Goal: Transaction & Acquisition: Purchase product/service

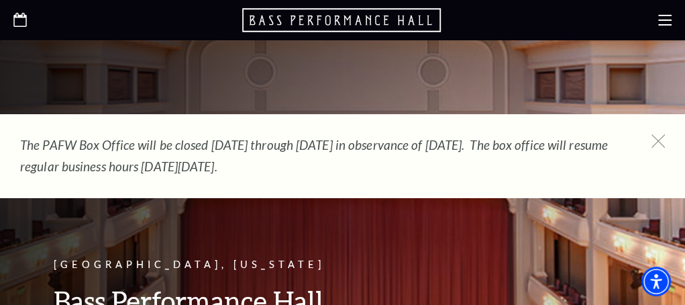
click at [0, 0] on ul "Performing Arts Fort Worth Bass Performance Hall Maddox Muse Center Resident Co…" at bounding box center [0, 0] width 0 height 0
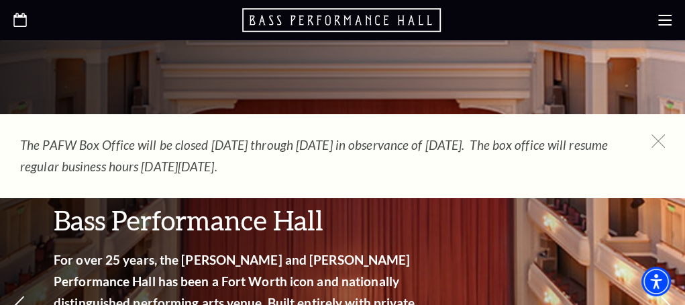
scroll to position [201, 0]
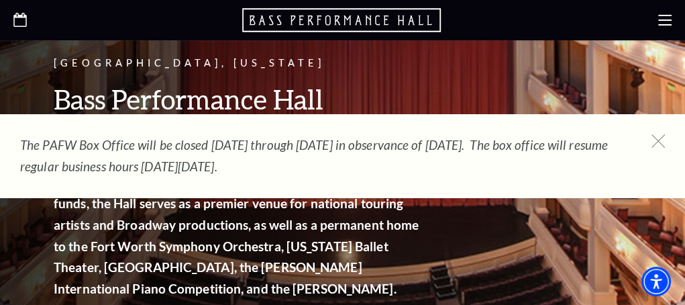
click at [671, 138] on div "The PAFW Box Office will be closed Saturday, August 30th through Monday, Septem…" at bounding box center [342, 155] width 685 height 83
click at [655, 146] on icon at bounding box center [658, 141] width 17 height 17
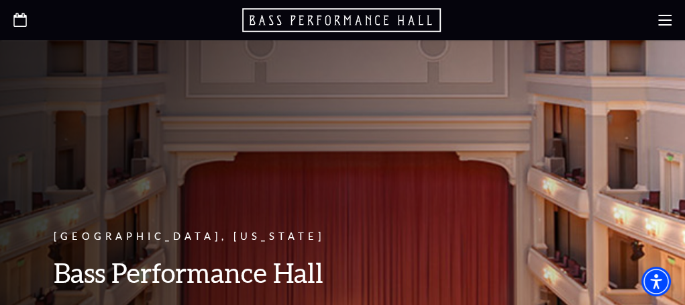
scroll to position [0, 0]
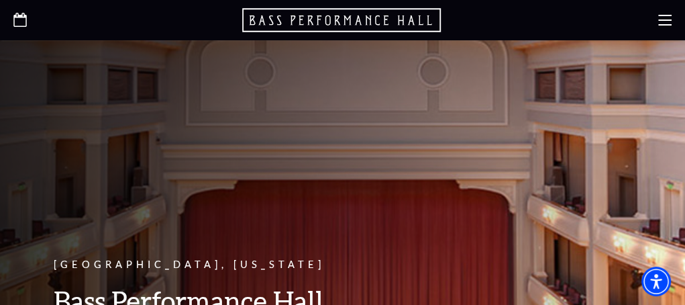
click at [0, 0] on icon at bounding box center [0, 0] width 0 height 0
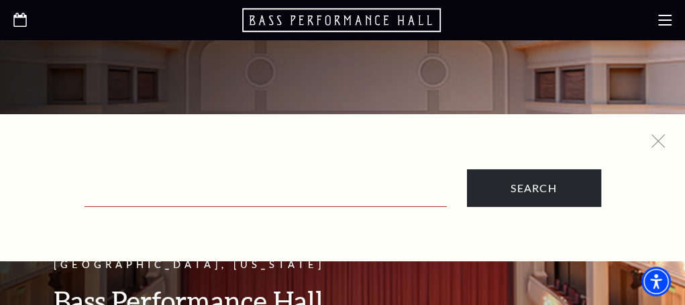
drag, startPoint x: 277, startPoint y: 183, endPoint x: 274, endPoint y: 191, distance: 8.5
click at [277, 183] on input "Text field" at bounding box center [266, 193] width 362 height 28
click at [248, 182] on input "Text field" at bounding box center [266, 193] width 362 height 28
paste input "Black Violin"
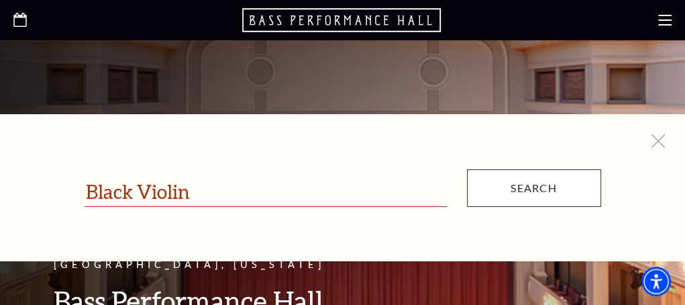
type input "Black Violin"
click at [552, 203] on input "Search" at bounding box center [534, 188] width 134 height 38
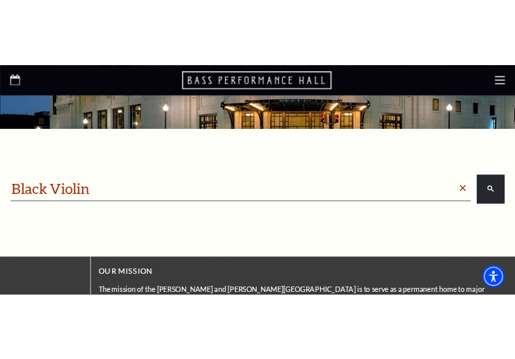
scroll to position [208, 0]
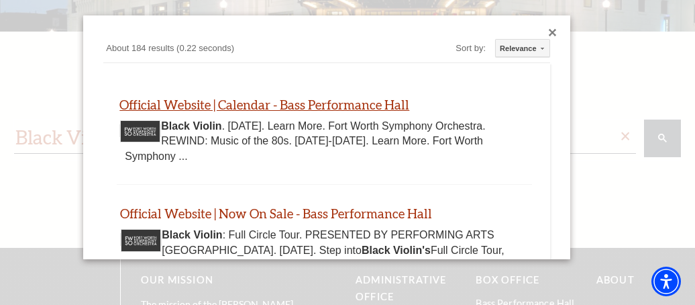
click at [279, 99] on link "Official Website | Calendar - Bass Performance Hall" at bounding box center [264, 104] width 290 height 15
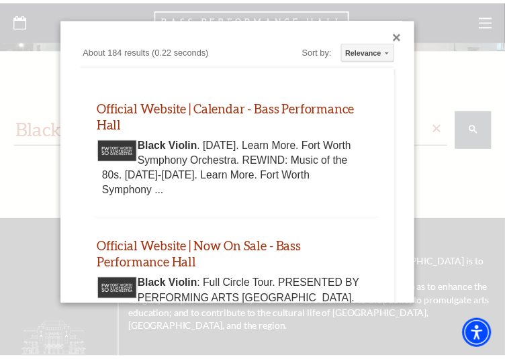
scroll to position [42, 0]
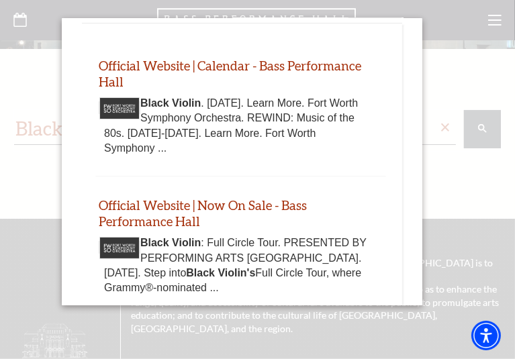
click at [469, 69] on div at bounding box center [257, 233] width 515 height 467
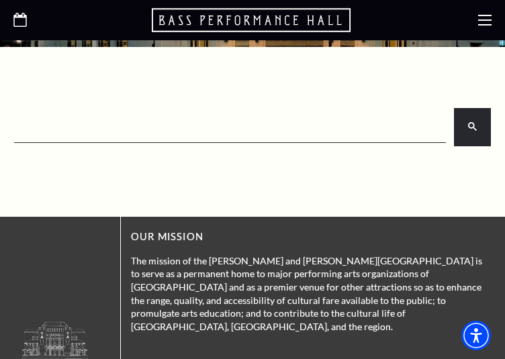
scroll to position [0, 0]
click at [478, 16] on icon at bounding box center [484, 19] width 13 height 13
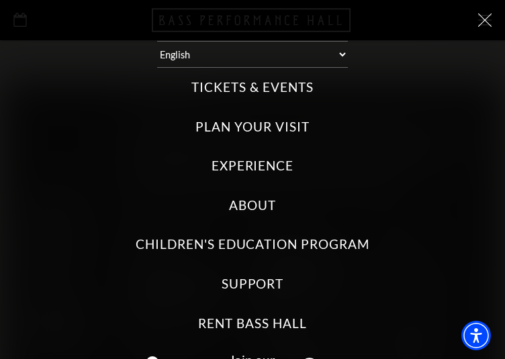
click at [242, 86] on label "Tickets & Events" at bounding box center [251, 87] width 121 height 18
click at [0, 0] on Events "Tickets & Events" at bounding box center [0, 0] width 0 height 0
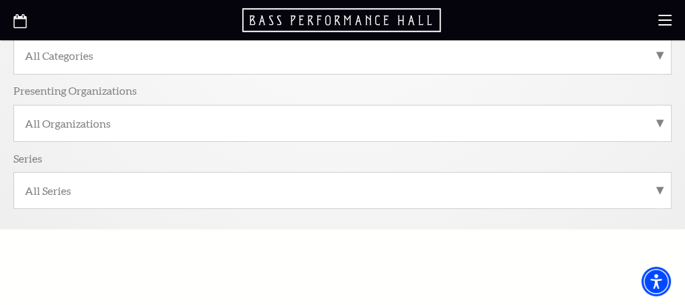
scroll to position [193, 0]
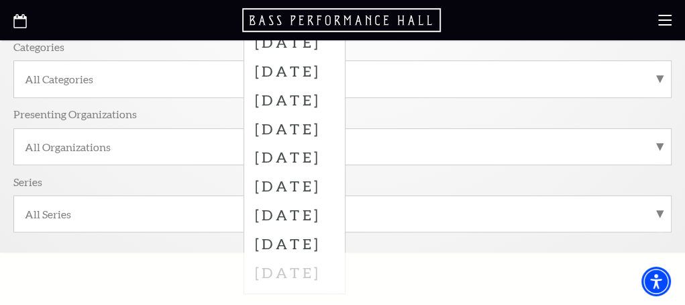
click at [334, 28] on label "November 2025" at bounding box center [294, 13] width 79 height 29
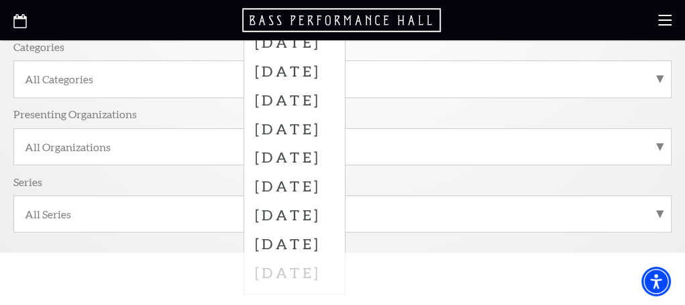
click at [334, 28] on label "November 2025" at bounding box center [294, 13] width 79 height 29
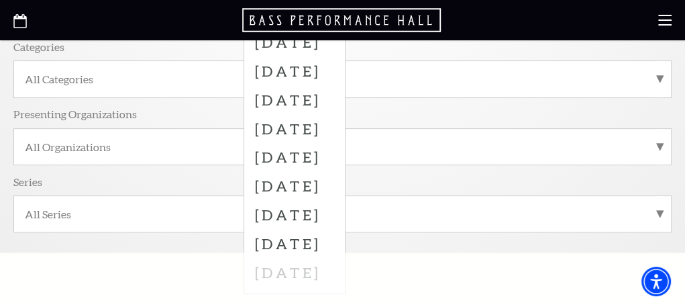
click at [334, 28] on label "November 2025" at bounding box center [294, 13] width 79 height 29
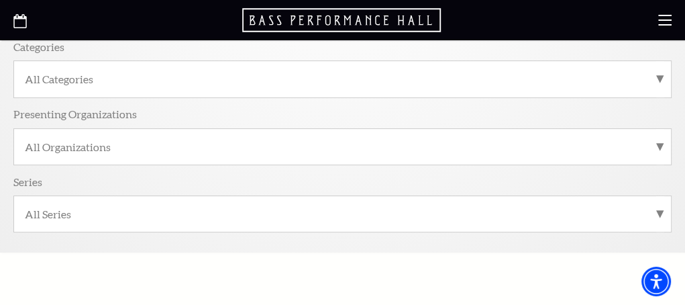
click at [454, 60] on div "Categories" at bounding box center [342, 50] width 658 height 21
click at [458, 86] on label "All Categories" at bounding box center [342, 79] width 635 height 14
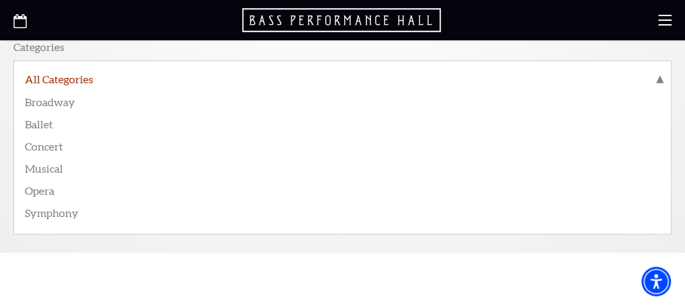
click at [458, 89] on label "All Categories" at bounding box center [342, 80] width 635 height 17
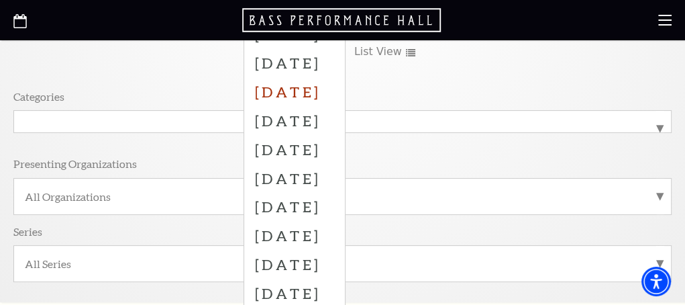
scroll to position [117, 0]
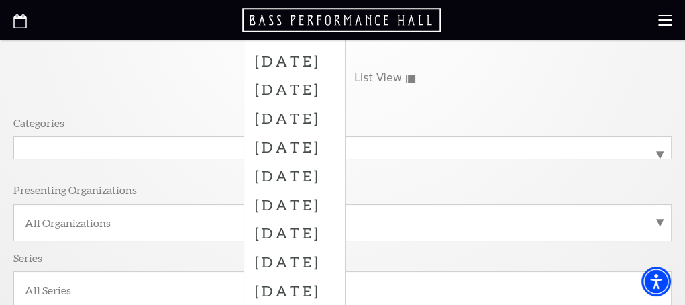
click at [491, 131] on div "September 2025 October 2025 November 2025 December 2025 January 2026 February 2…" at bounding box center [342, 165] width 658 height 323
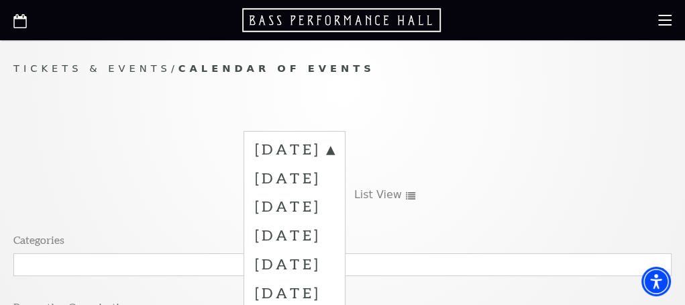
scroll to position [241, 0]
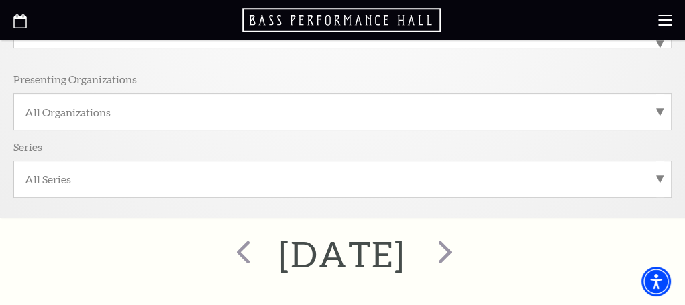
scroll to position [576, 0]
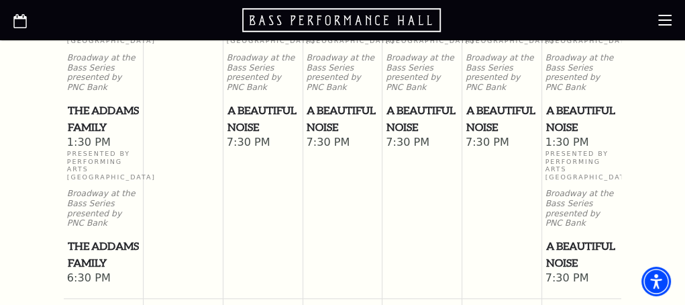
drag, startPoint x: 634, startPoint y: 142, endPoint x: 196, endPoint y: 274, distance: 457.6
click at [196, 274] on td at bounding box center [184, 149] width 80 height 271
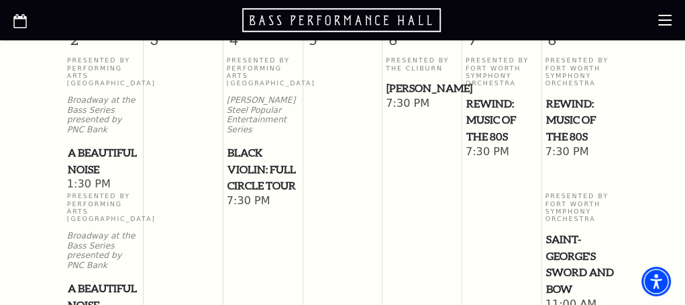
scroll to position [930, 0]
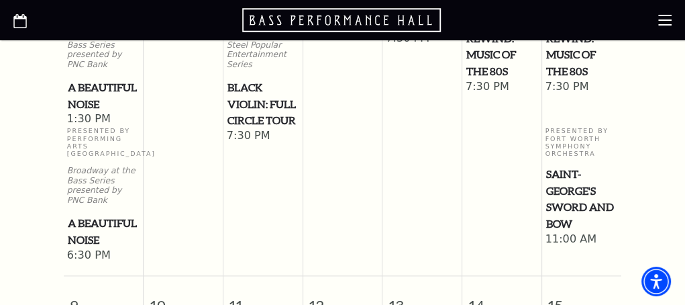
click at [258, 129] on span "Black Violin: Full Circle Tour" at bounding box center [262, 104] width 71 height 50
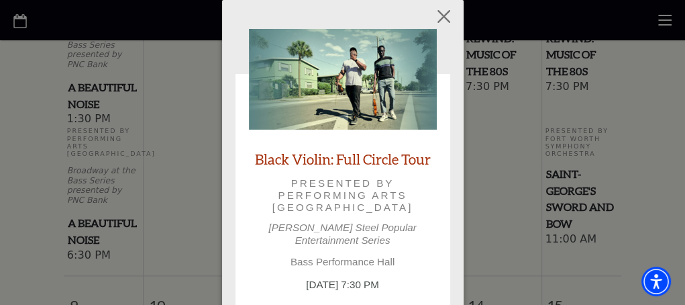
click at [260, 213] on div "Black Violin: Full Circle Tour Presented by Performing Arts Fort Worth Irwin St…" at bounding box center [343, 192] width 188 height 327
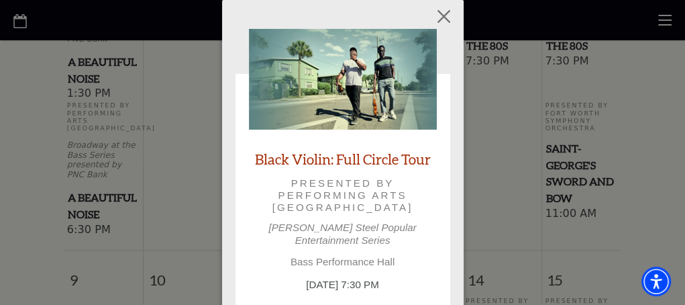
scroll to position [997, 0]
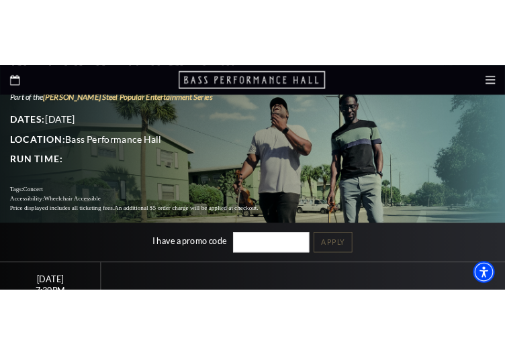
scroll to position [196, 0]
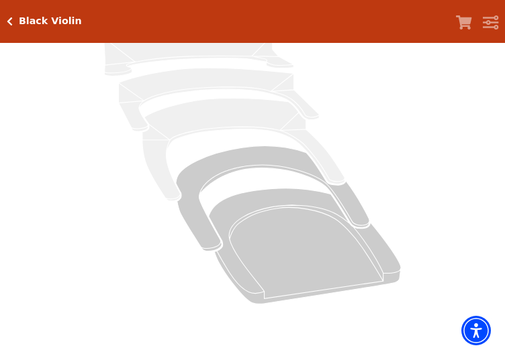
scroll to position [184, 0]
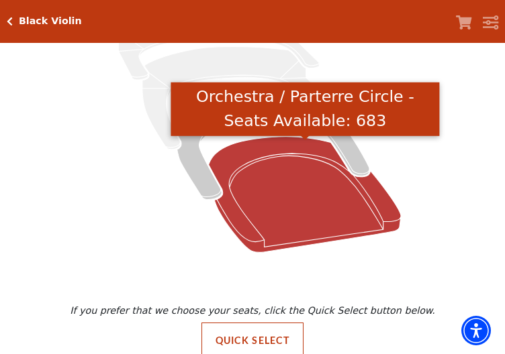
click at [264, 202] on icon "Orchestra / Parterre Circle - Seats Available: 683" at bounding box center [305, 194] width 192 height 116
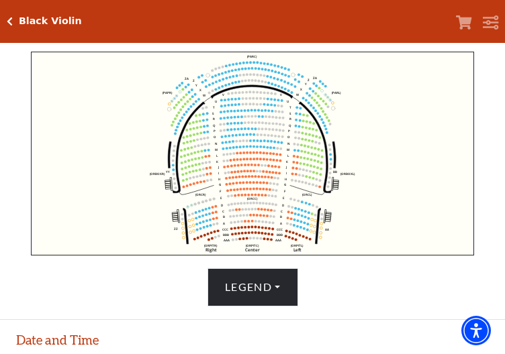
scroll to position [447, 0]
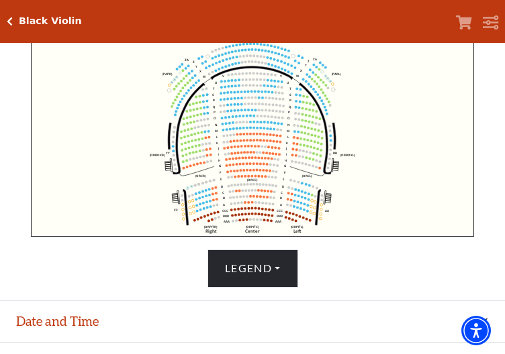
click at [279, 142] on icon "Left (ORPITL) Right (ORPITR) Center (ORPITC) ZZ AA YY BB ZA ZA (ORCL) (ORCR) (O…" at bounding box center [252, 135] width 443 height 204
click at [236, 136] on circle at bounding box center [236, 135] width 3 height 3
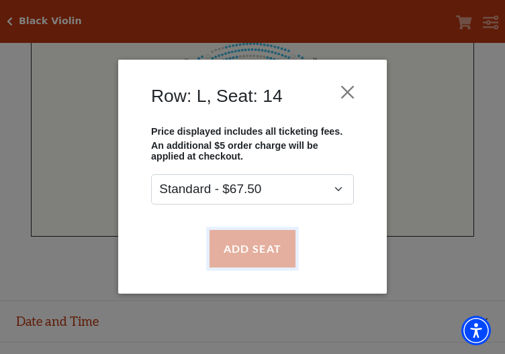
click at [258, 244] on button "Add Seat" at bounding box center [252, 249] width 86 height 38
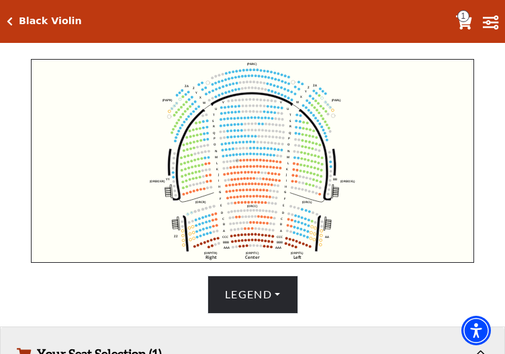
scroll to position [388, 0]
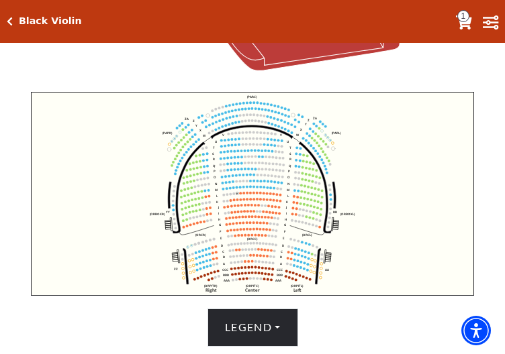
click at [240, 195] on circle at bounding box center [240, 194] width 3 height 3
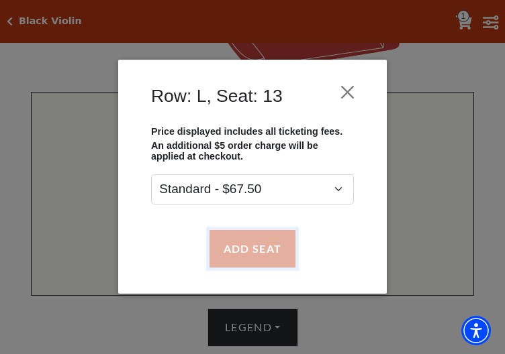
click at [250, 250] on button "Add Seat" at bounding box center [252, 249] width 86 height 38
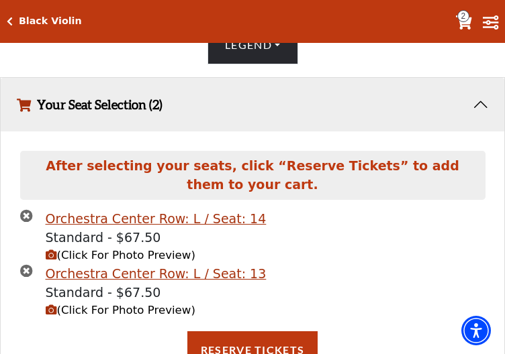
scroll to position [703, 0]
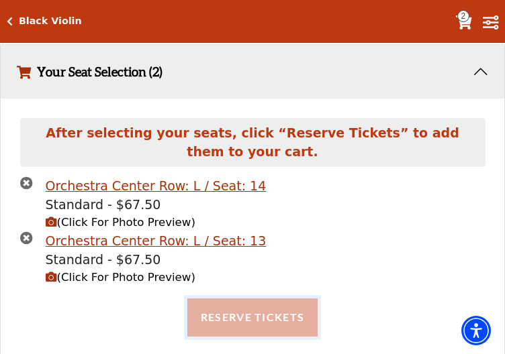
click at [276, 299] on button "Reserve Tickets" at bounding box center [252, 318] width 130 height 38
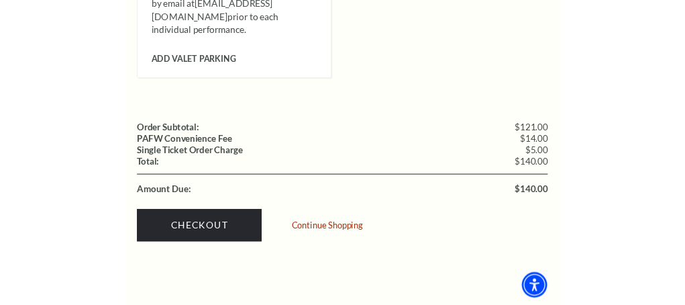
scroll to position [1124, 0]
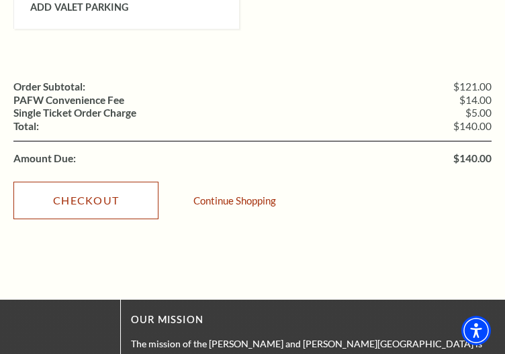
click at [158, 211] on link "Checkout" at bounding box center [85, 201] width 145 height 38
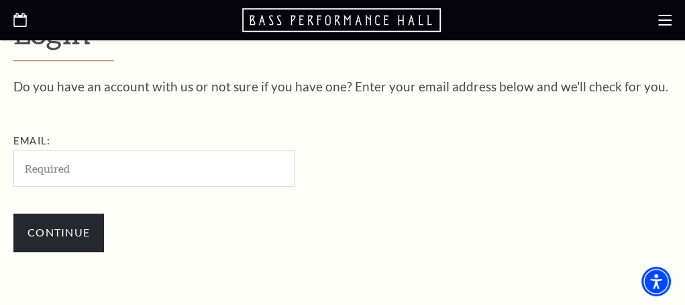
click at [109, 60] on div "Login Do you have an account with us or not sure if you have one? Enter your em…" at bounding box center [342, 218] width 658 height 407
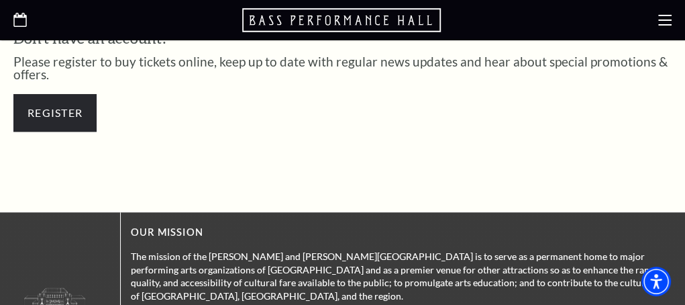
scroll to position [672, 0]
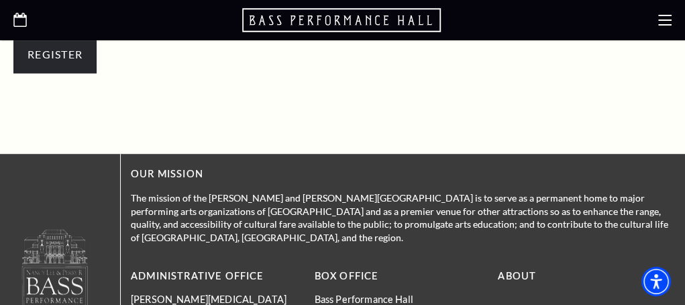
click at [99, 52] on div "Register" at bounding box center [342, 54] width 658 height 64
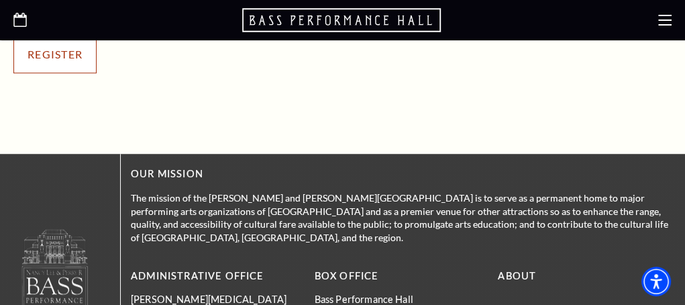
click at [92, 60] on link "Register" at bounding box center [54, 55] width 83 height 38
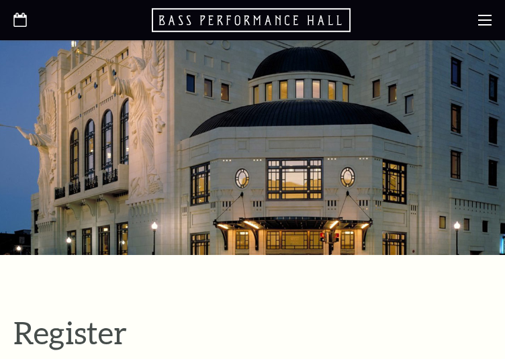
select select "1"
select select "[GEOGRAPHIC_DATA]"
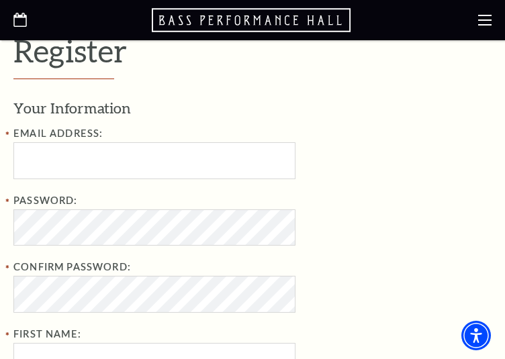
scroll to position [350, 0]
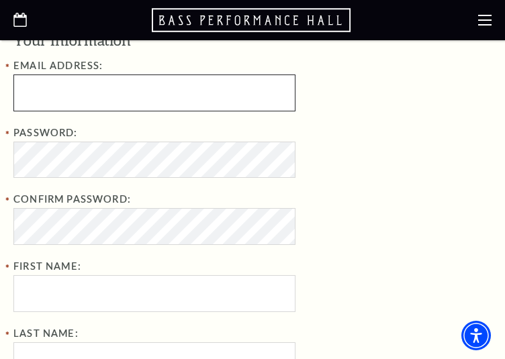
click at [166, 105] on input "Email Address:" at bounding box center [154, 92] width 282 height 37
click at [51, 101] on input "Email Address:" at bounding box center [154, 92] width 282 height 37
paste input "mattangeles542@gmail.com"
drag, startPoint x: 250, startPoint y: 93, endPoint x: 160, endPoint y: 96, distance: 89.3
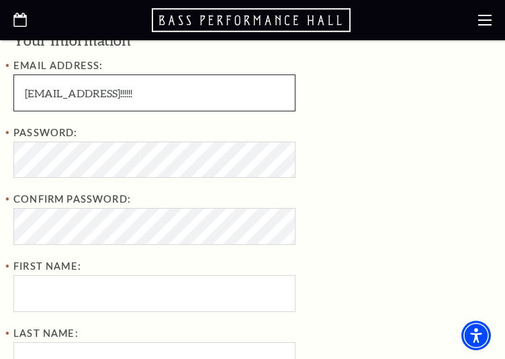
click at [160, 96] on input "mattangeles542@gmail.comEbayr501!!!!!!" at bounding box center [154, 92] width 282 height 37
type input "mattangeles542@gmail.com"
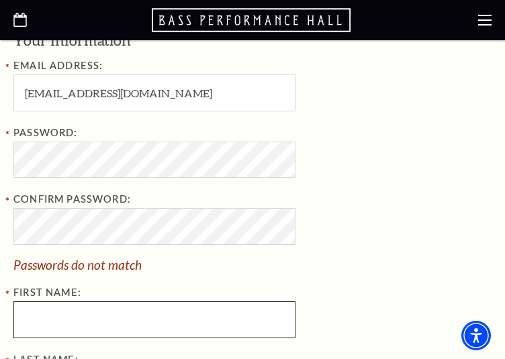
click at [93, 328] on input "First Name:" at bounding box center [154, 319] width 282 height 37
paste input "mattangeles542@gmail.com"
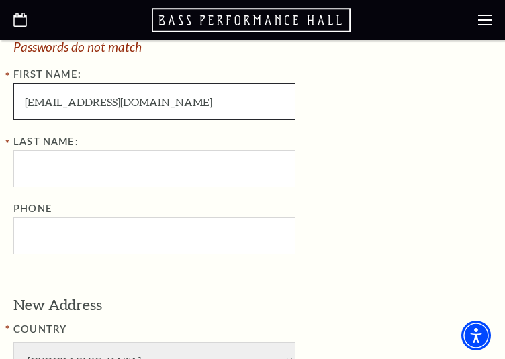
scroll to position [551, 0]
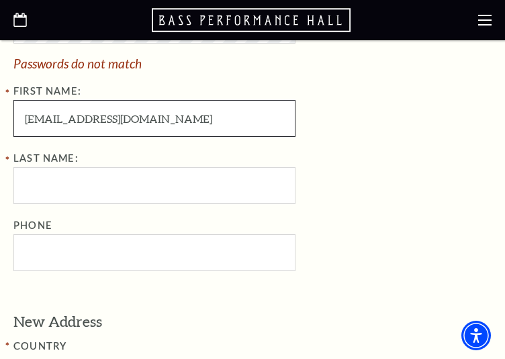
type input "mattangeles542@gmail.com"
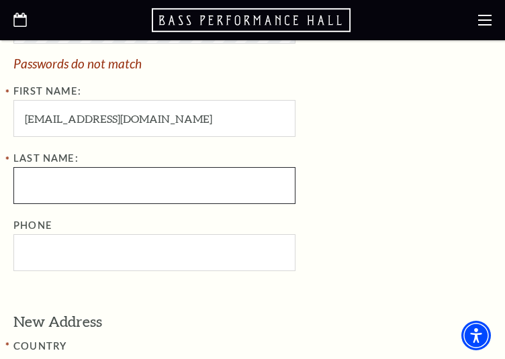
click at [96, 189] on input "Last Name:" at bounding box center [154, 185] width 282 height 37
paste input "mattangeles542@gmail.com"
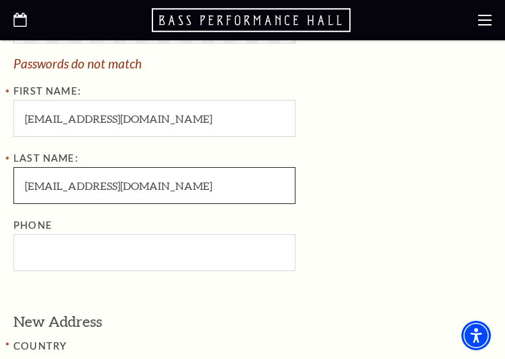
type input "mattangeles542@gmail.com"
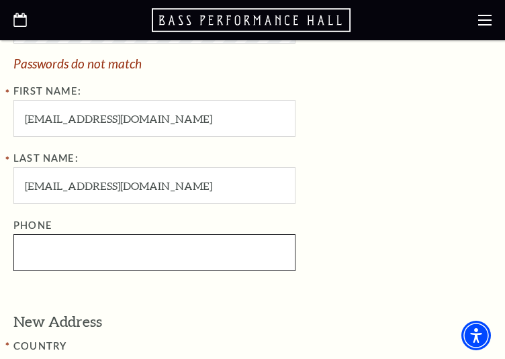
click at [105, 257] on input "Phone" at bounding box center [154, 252] width 282 height 37
click at [105, 253] on input "Phone" at bounding box center [154, 252] width 282 height 37
paste input "6826587478"
type input "682-658-7478"
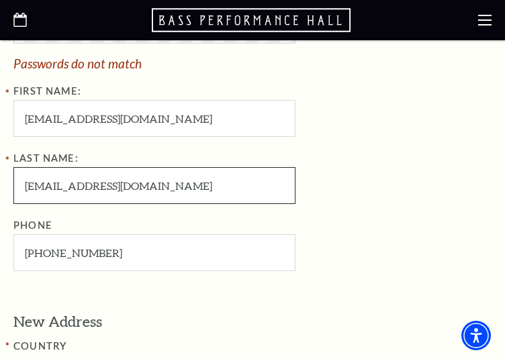
click at [124, 193] on input "mattangeles542@gmail.com" at bounding box center [154, 185] width 282 height 37
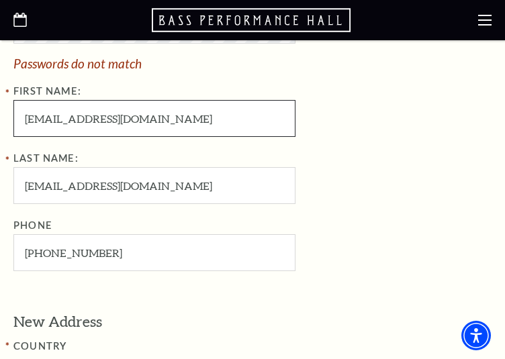
click at [60, 126] on input "mattangeles542@gmail.com" at bounding box center [154, 118] width 282 height 37
drag, startPoint x: 58, startPoint y: 117, endPoint x: 514, endPoint y: 129, distance: 456.4
type input "Matthew"
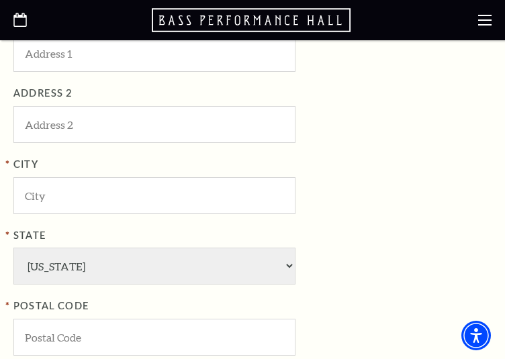
scroll to position [953, 0]
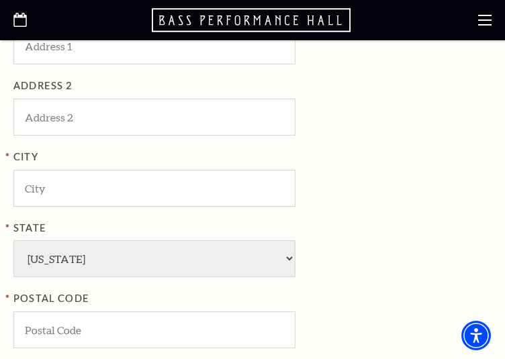
type input "Angeles"
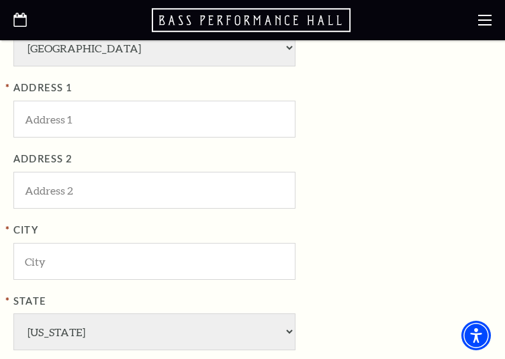
scroll to position [878, 0]
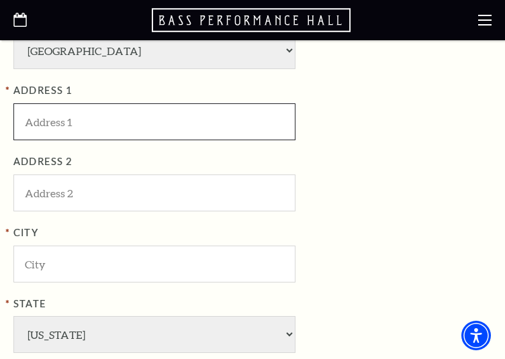
click at [113, 119] on input "ADDRESS 1" at bounding box center [154, 121] width 282 height 37
paste input "7532 Los Padres Trail, Fort Worth, TX 76137, USA"
click at [222, 113] on input "7532 Los Padres Trail, Fort Worth, TX 76137, USA" at bounding box center [154, 121] width 282 height 37
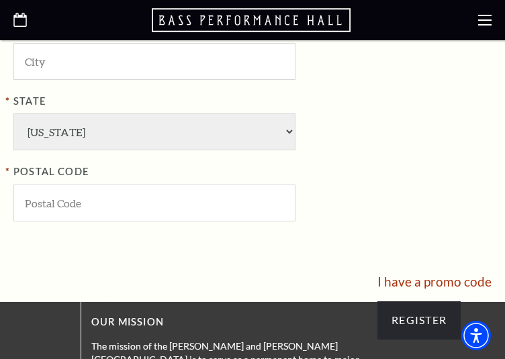
scroll to position [1096, 0]
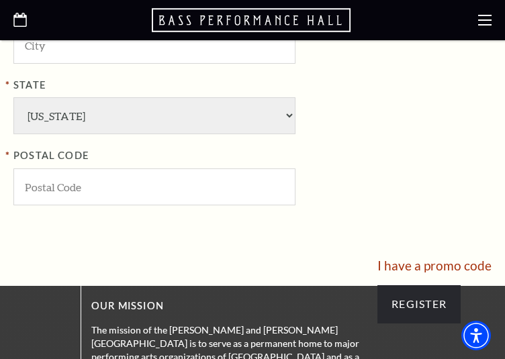
type input "7532 Los Padres Trail, Fort Worth, TX , USA"
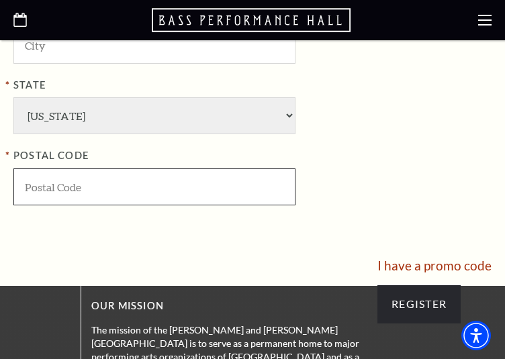
click at [47, 180] on input "POSTAL CODE" at bounding box center [154, 186] width 282 height 37
paste input "76137"
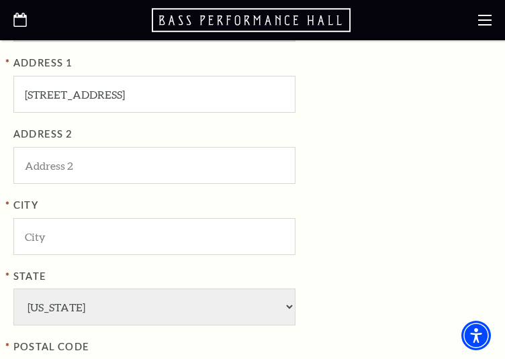
type input "76137"
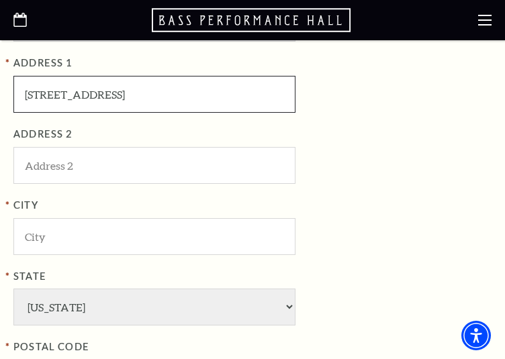
drag, startPoint x: 196, startPoint y: 94, endPoint x: 140, endPoint y: 83, distance: 56.7
click at [140, 83] on input "7532 Los Padres Trail, Fort Worth, TX , USA" at bounding box center [154, 94] width 282 height 37
type input "7532 Los Padres Trail, , TX , USA"
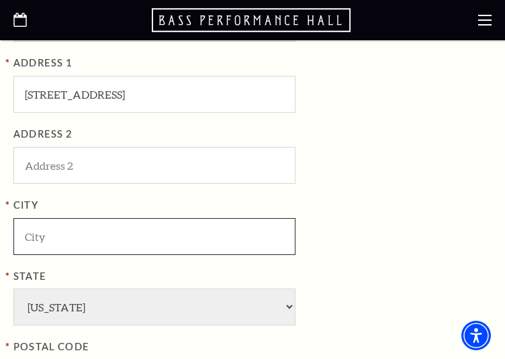
click at [112, 231] on input "City" at bounding box center [154, 236] width 282 height 37
paste input "Fort Worth"
type input "Fort Worth"
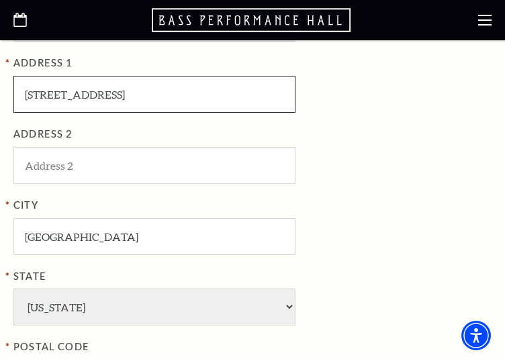
drag, startPoint x: 140, startPoint y: 95, endPoint x: 431, endPoint y: 146, distance: 296.4
click at [431, 146] on div "ADDRESS 1 7532 Los Padres Trail, , TX , USA ADDRESS 2 City Fort Worth State Ala…" at bounding box center [231, 226] width 436 height 342
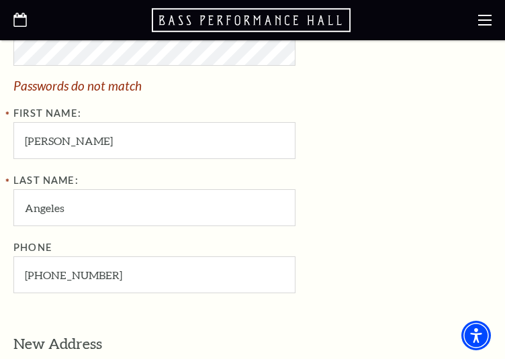
scroll to position [509, 0]
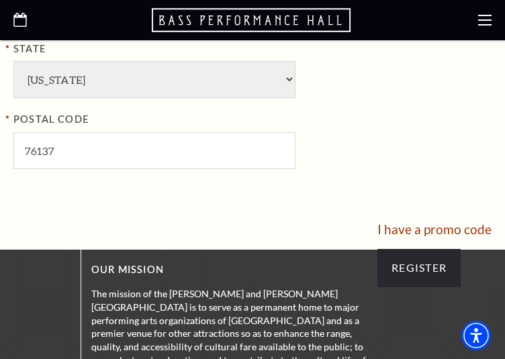
type input "7532 Los Padres Trail,"
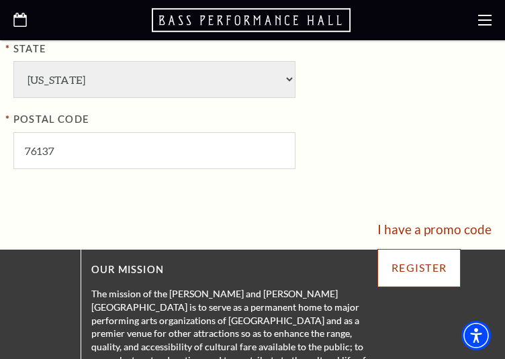
click at [441, 278] on input "Register" at bounding box center [418, 268] width 83 height 38
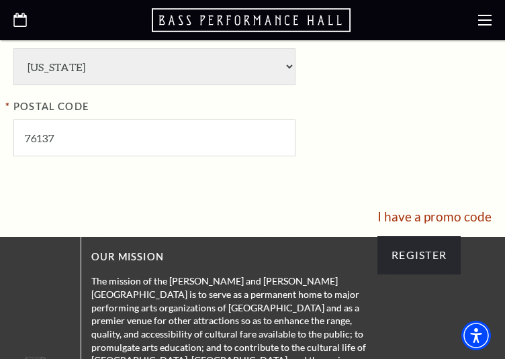
scroll to position [1125, 0]
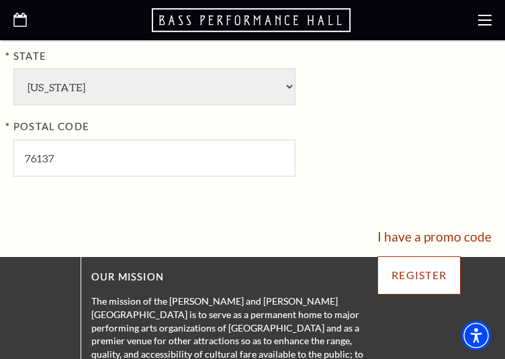
click at [441, 262] on input "Register" at bounding box center [418, 275] width 83 height 38
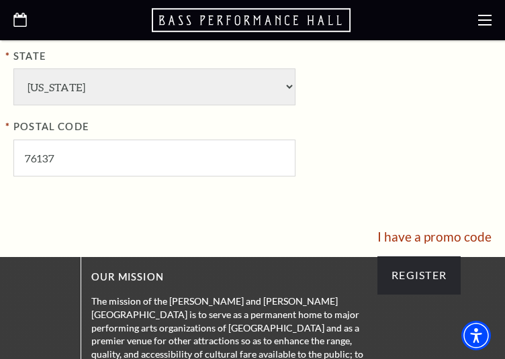
scroll to position [396, 0]
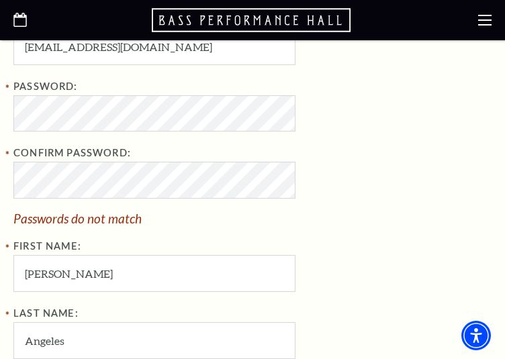
click at [336, 188] on div "Confirm Password: Passwords do not match" at bounding box center [231, 185] width 436 height 80
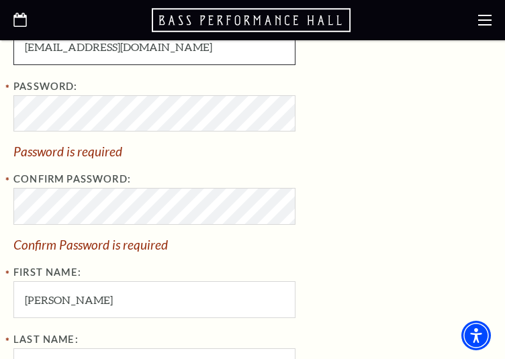
click at [176, 60] on input "[EMAIL_ADDRESS][DOMAIN_NAME]" at bounding box center [154, 46] width 282 height 37
drag, startPoint x: 227, startPoint y: 48, endPoint x: 160, endPoint y: 44, distance: 67.9
click at [160, 44] on input "mattangeles542@gmail.comEbayr501!!!!!!" at bounding box center [154, 46] width 282 height 37
click at [142, 137] on div "Password: Password is required" at bounding box center [231, 118] width 436 height 80
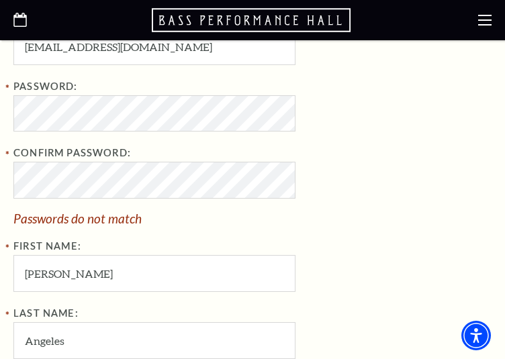
click at [311, 198] on div "Confirm Password: Passwords do not match" at bounding box center [231, 185] width 436 height 80
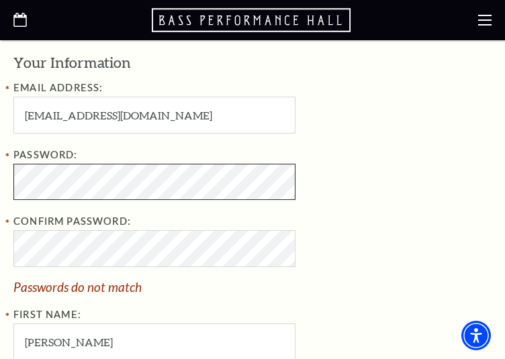
scroll to position [278, 0]
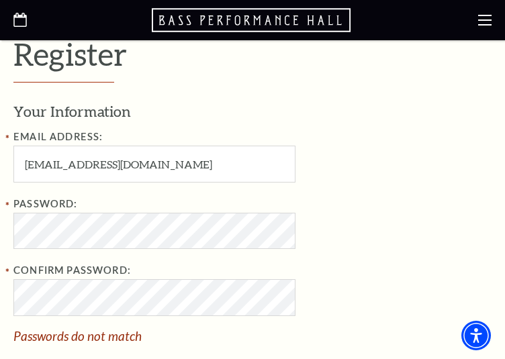
click at [237, 250] on div "Password: Confirm Password: Passwords do not match First Name: Matthew" at bounding box center [231, 302] width 436 height 213
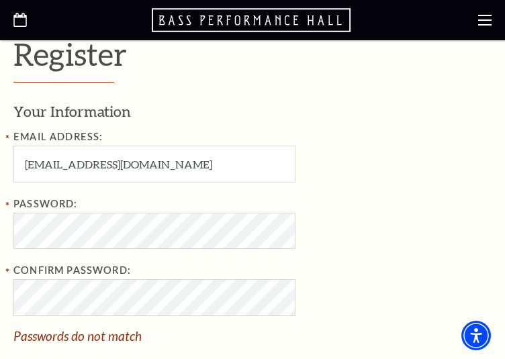
click at [413, 346] on div "Password: Confirm Password: Passwords do not match First Name: Matthew" at bounding box center [231, 302] width 436 height 213
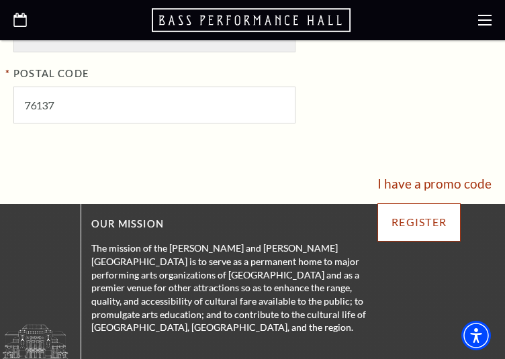
click at [438, 220] on input "Register" at bounding box center [418, 222] width 83 height 38
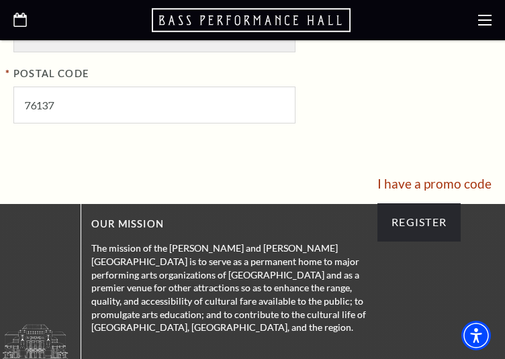
scroll to position [396, 0]
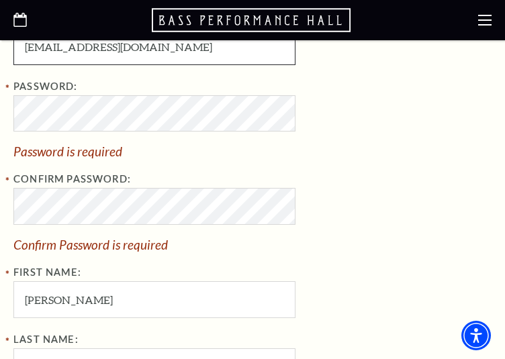
click at [162, 57] on input "[EMAIL_ADDRESS][DOMAIN_NAME]" at bounding box center [154, 46] width 282 height 37
drag, startPoint x: 229, startPoint y: 52, endPoint x: 162, endPoint y: 56, distance: 67.2
click at [162, 56] on input "mattangeles542@gmail.comEbayr501!" at bounding box center [154, 46] width 282 height 37
type input "[EMAIL_ADDRESS][DOMAIN_NAME]"
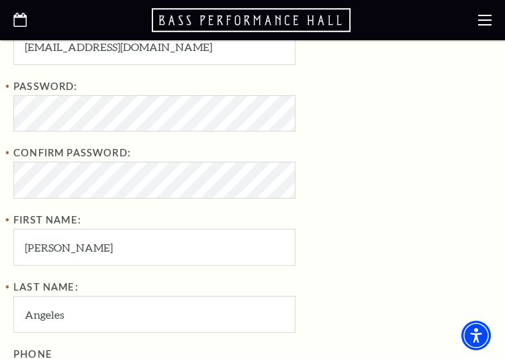
click at [392, 237] on div "Password: Confirm Password: First Name: Matthew" at bounding box center [231, 171] width 436 height 187
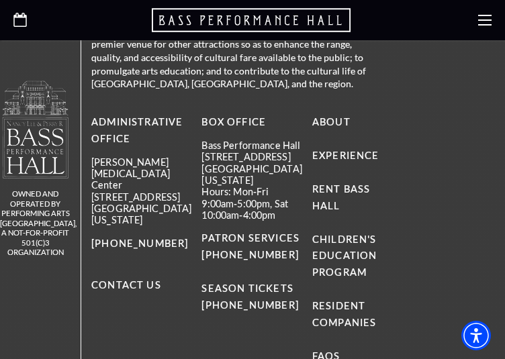
scroll to position [1142, 0]
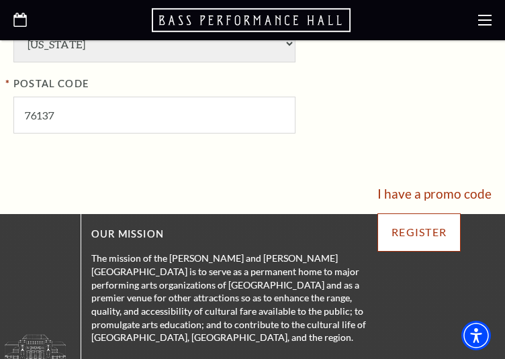
click at [451, 215] on input "Register" at bounding box center [418, 232] width 83 height 38
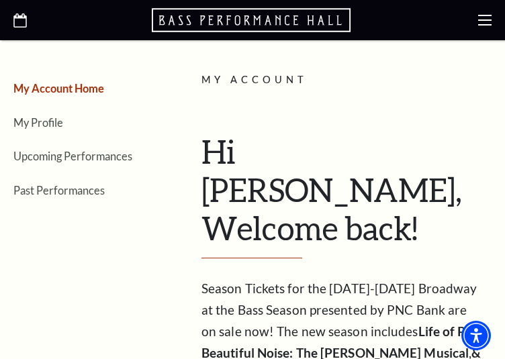
scroll to position [185, 0]
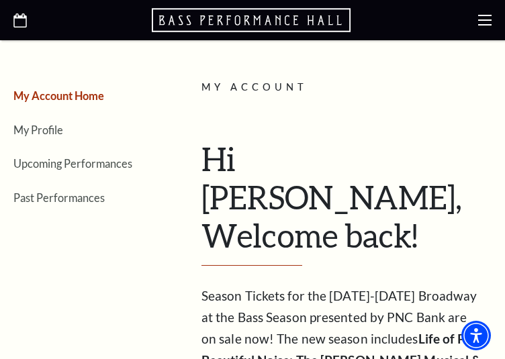
click at [480, 23] on icon at bounding box center [484, 19] width 13 height 13
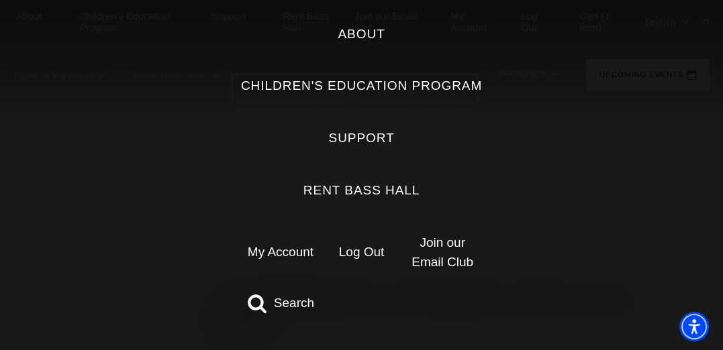
scroll to position [0, 0]
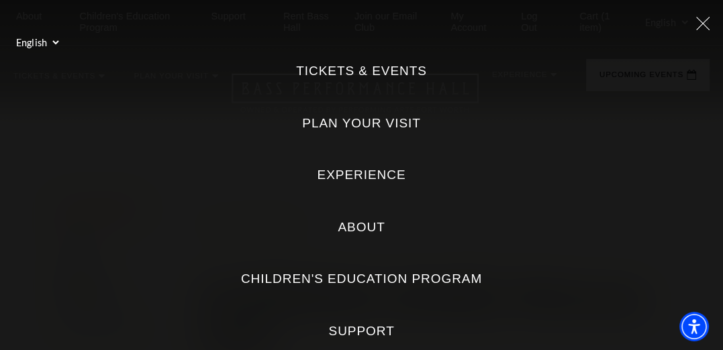
click at [339, 74] on label "Tickets & Events" at bounding box center [361, 71] width 131 height 18
click at [0, 0] on Events "Tickets & Events" at bounding box center [0, 0] width 0 height 0
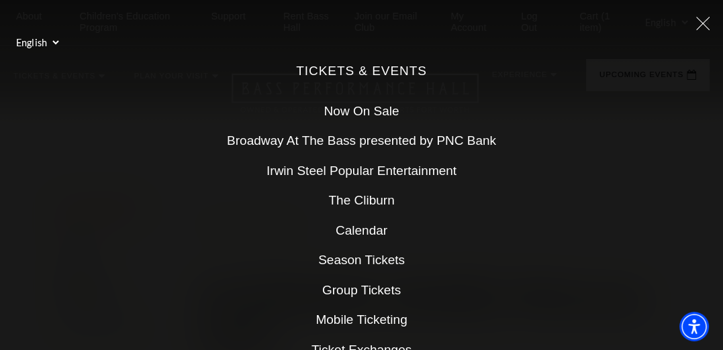
click at [504, 21] on use at bounding box center [702, 23] width 13 height 13
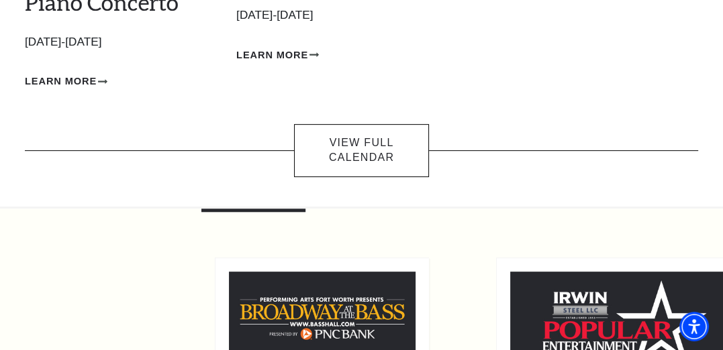
scroll to position [403, 0]
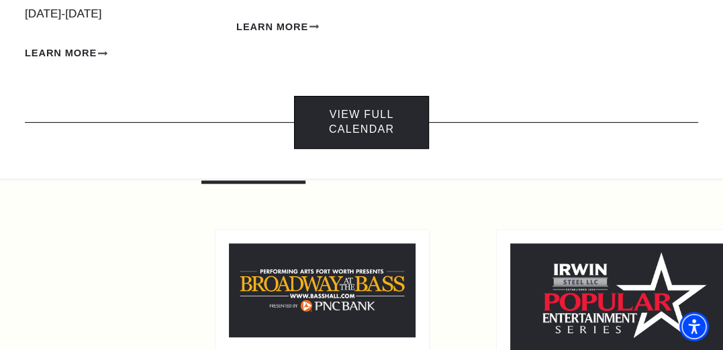
click at [386, 115] on link "View Full Calendar" at bounding box center [361, 122] width 135 height 53
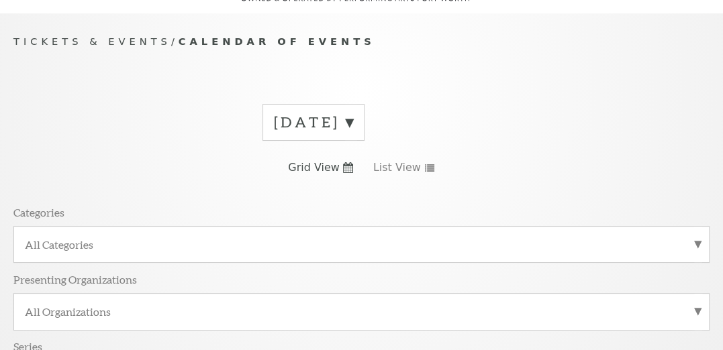
scroll to position [124, 0]
click at [364, 103] on div "[DATE]" at bounding box center [313, 121] width 102 height 37
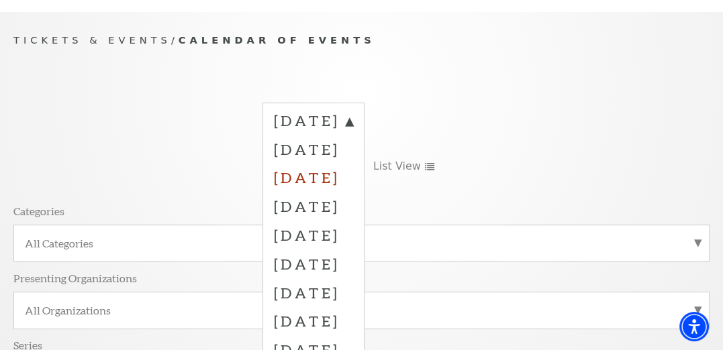
click at [353, 168] on label "[DATE]" at bounding box center [313, 177] width 79 height 29
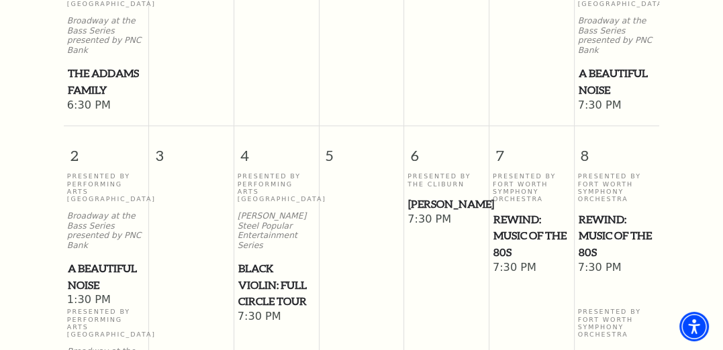
scroll to position [905, 0]
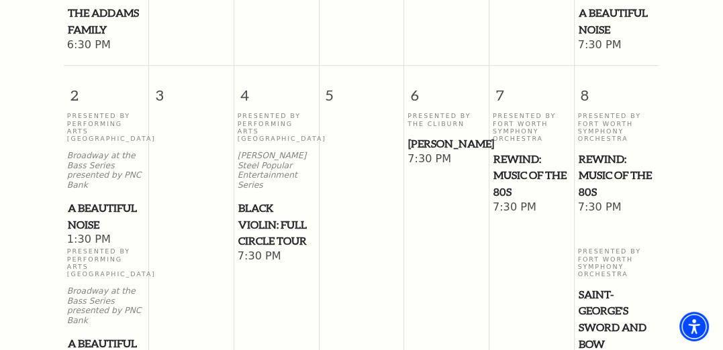
click at [298, 200] on span "Black Violin: Full Circle Tour" at bounding box center [276, 225] width 76 height 50
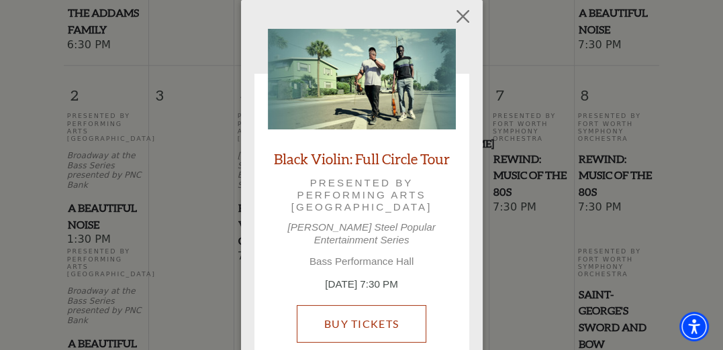
click at [382, 305] on link "Buy Tickets" at bounding box center [361, 324] width 129 height 38
drag, startPoint x: 382, startPoint y: 298, endPoint x: 386, endPoint y: 292, distance: 7.6
click at [382, 305] on link "Buy Tickets" at bounding box center [361, 324] width 129 height 38
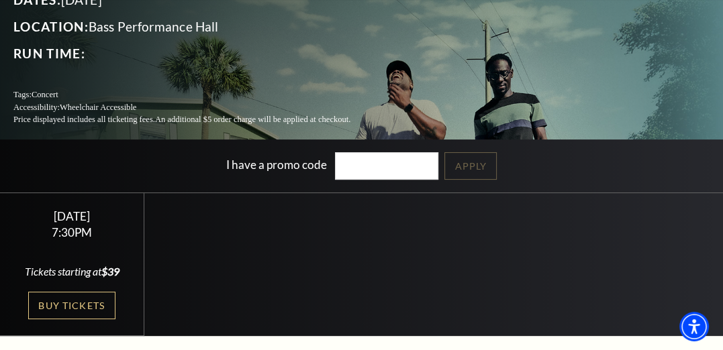
scroll to position [228, 0]
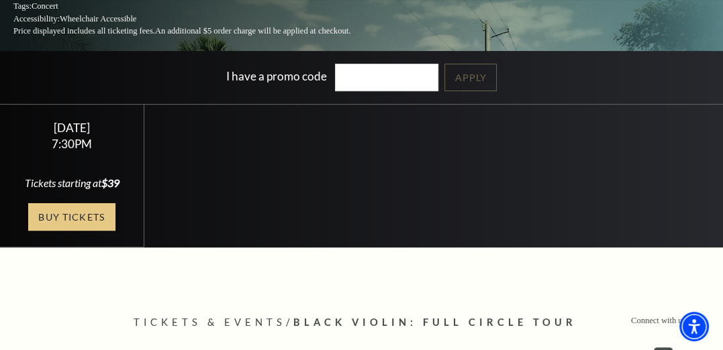
click at [89, 221] on link "Buy Tickets" at bounding box center [71, 217] width 87 height 28
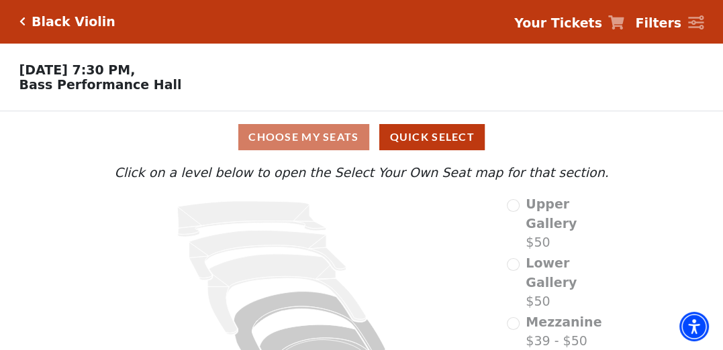
click at [596, 25] on strong "Your Tickets" at bounding box center [558, 22] width 88 height 15
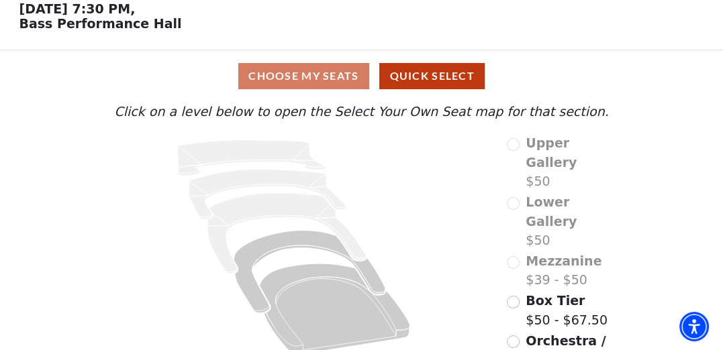
scroll to position [76, 0]
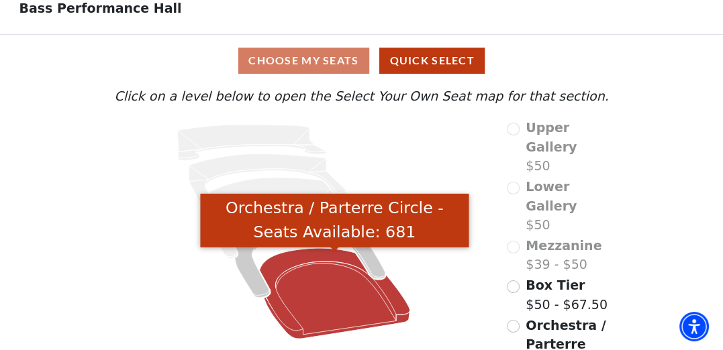
click at [343, 306] on icon "Orchestra / Parterre Circle - Seats Available: 681" at bounding box center [334, 293] width 150 height 91
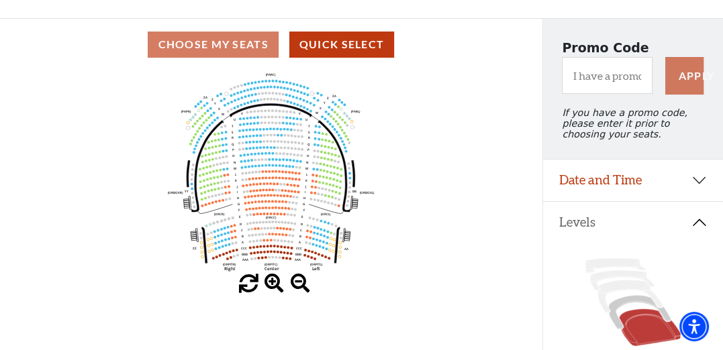
scroll to position [0, 0]
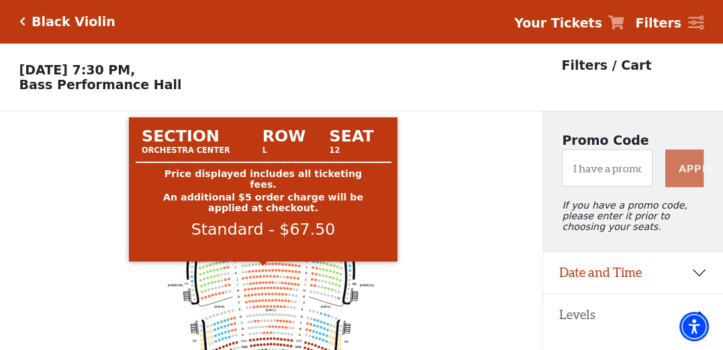
click at [262, 266] on circle at bounding box center [263, 264] width 3 height 3
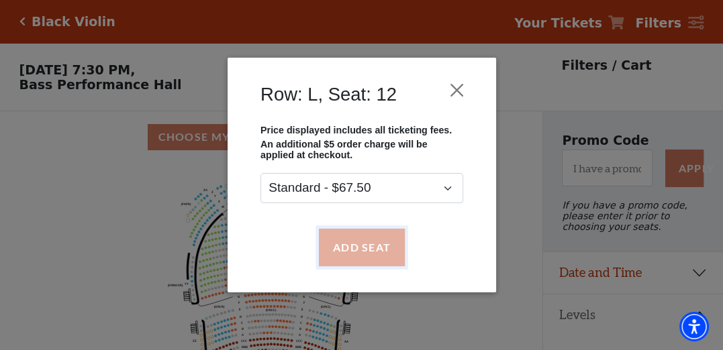
click at [343, 246] on button "Add Seat" at bounding box center [361, 248] width 86 height 38
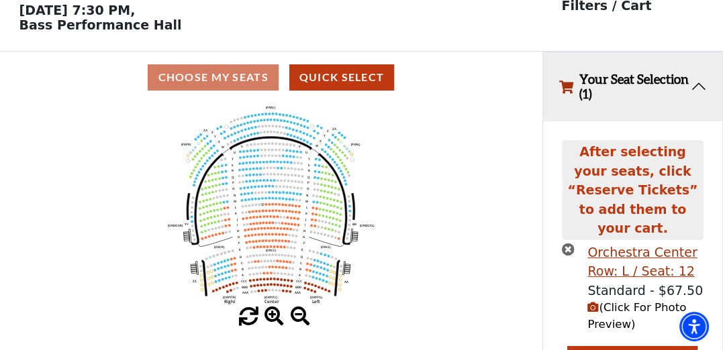
scroll to position [78, 0]
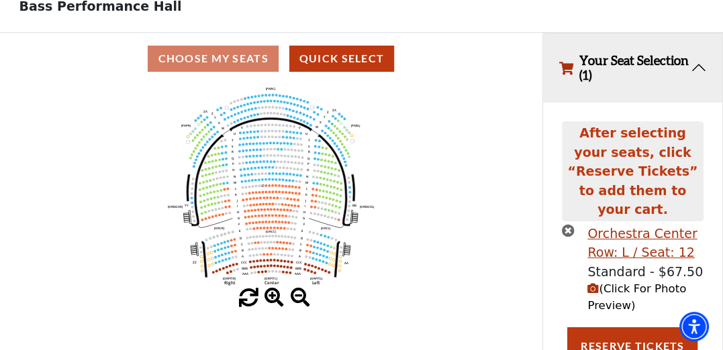
click at [265, 187] on circle at bounding box center [266, 185] width 3 height 3
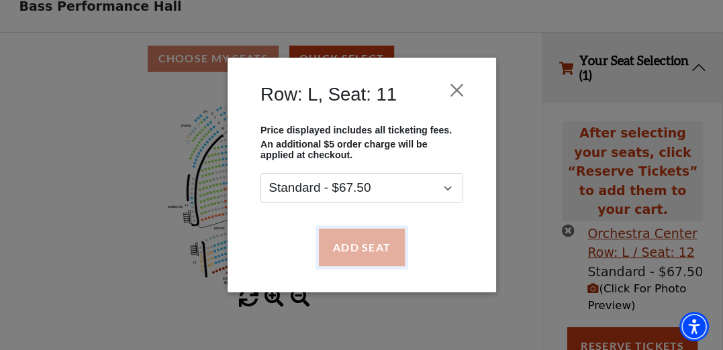
click at [343, 247] on button "Add Seat" at bounding box center [361, 248] width 86 height 38
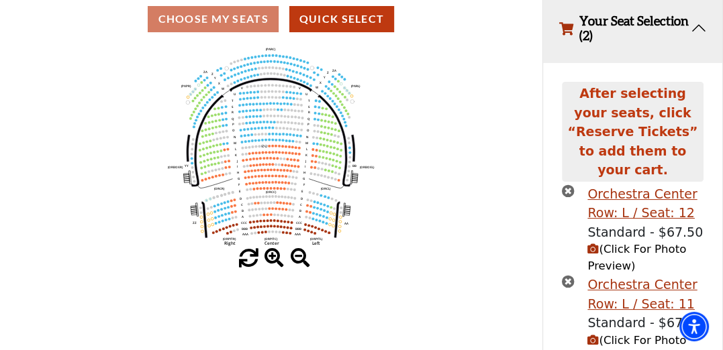
scroll to position [169, 0]
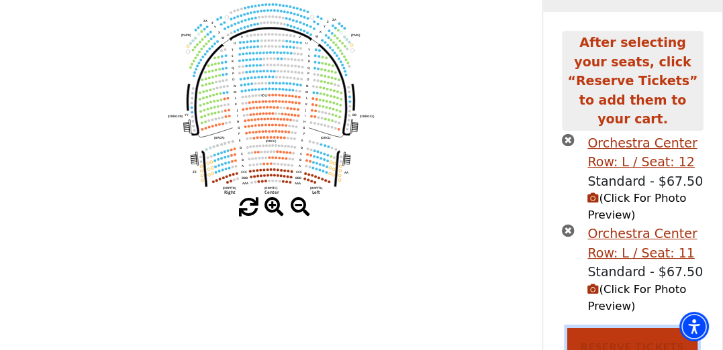
click at [655, 334] on button "Reserve Tickets" at bounding box center [632, 347] width 130 height 38
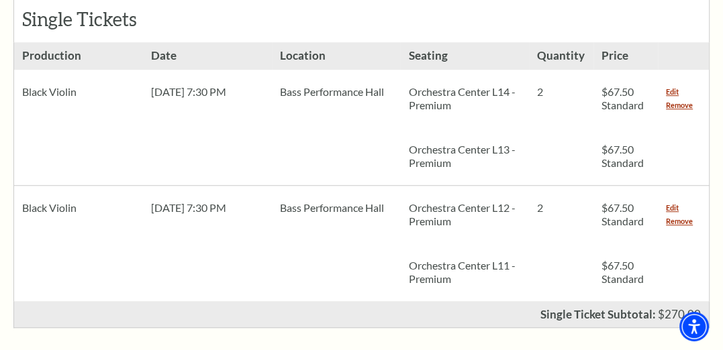
scroll to position [647, 0]
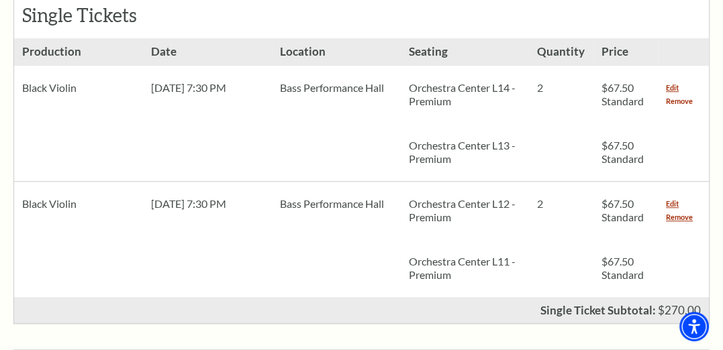
click at [676, 95] on link "Remove" at bounding box center [679, 101] width 27 height 13
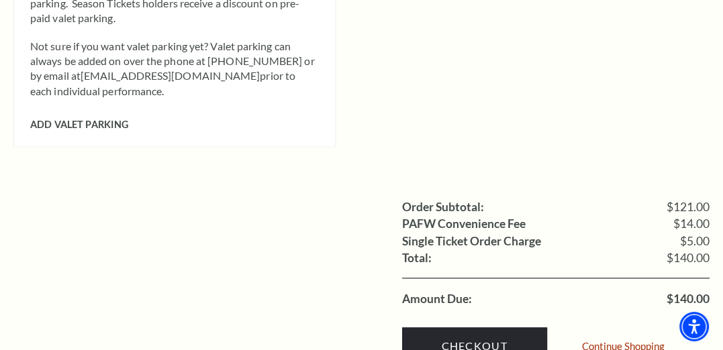
scroll to position [1224, 0]
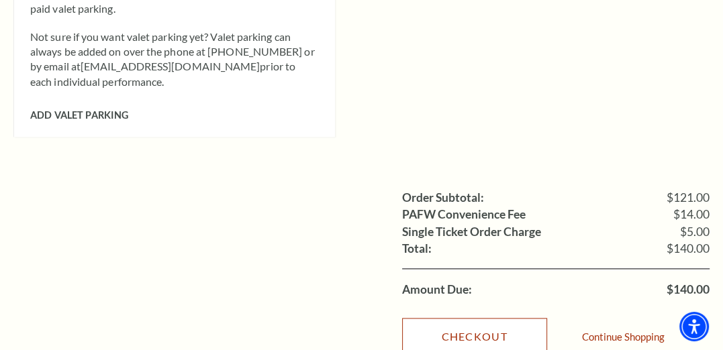
click at [456, 318] on link "Checkout" at bounding box center [474, 337] width 145 height 38
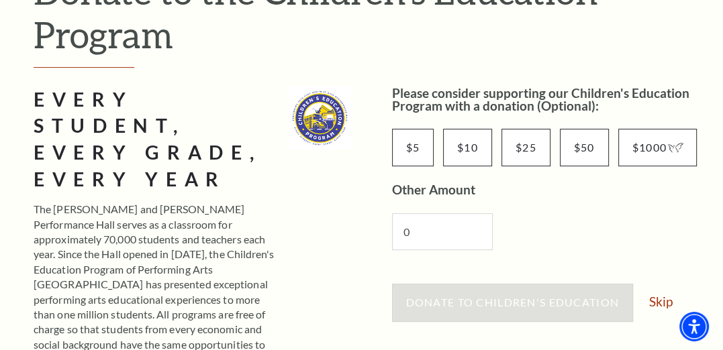
scroll to position [335, 0]
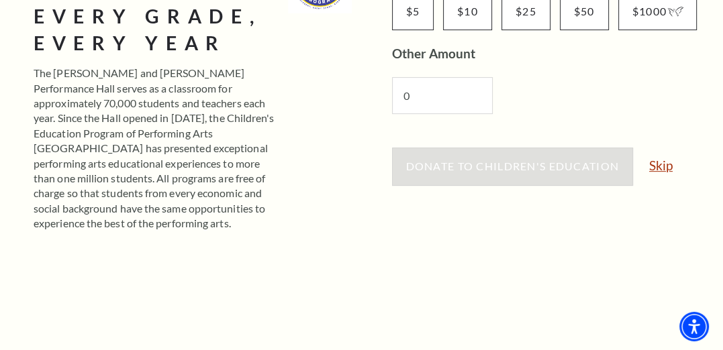
click at [670, 170] on link "Skip" at bounding box center [660, 165] width 23 height 13
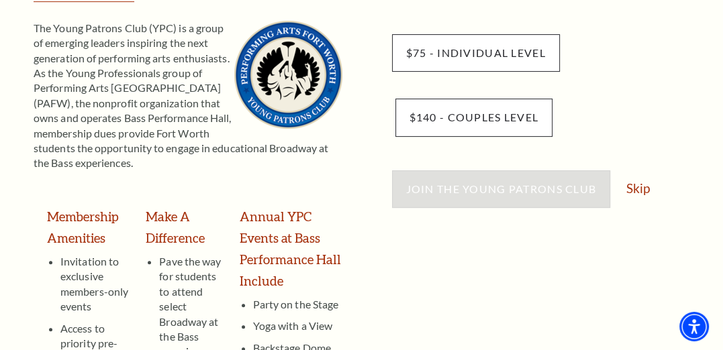
scroll to position [260, 0]
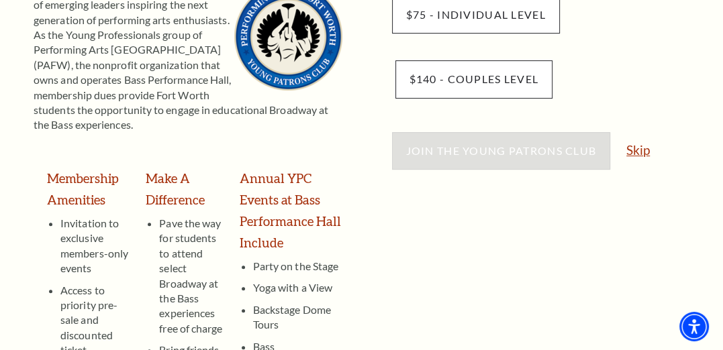
click at [629, 154] on link "Skip" at bounding box center [637, 150] width 23 height 13
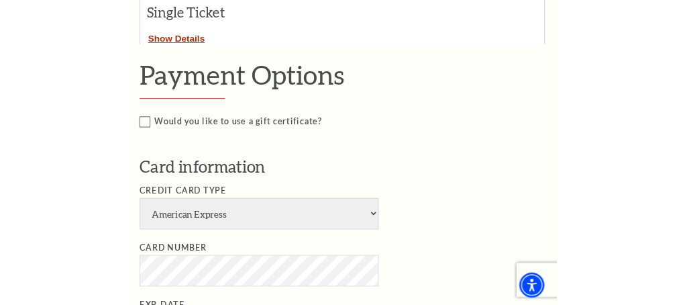
scroll to position [468, 0]
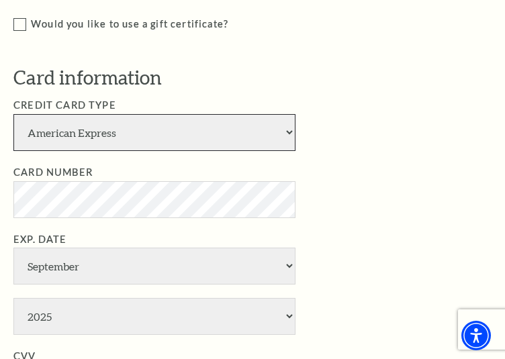
click at [180, 151] on select "American Express Visa Master Card Discover" at bounding box center [154, 132] width 282 height 37
select select "24"
click at [13, 140] on select "American Express Visa Master Card Discover" at bounding box center [154, 132] width 282 height 37
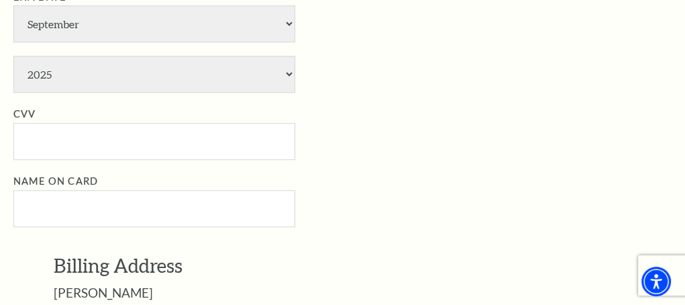
scroll to position [736, 0]
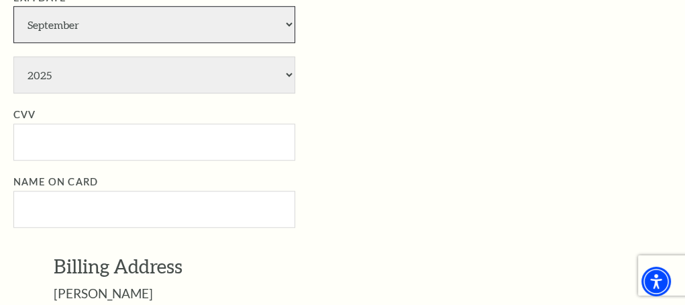
click at [171, 43] on select "January February March April May June July August September October November De…" at bounding box center [154, 24] width 282 height 37
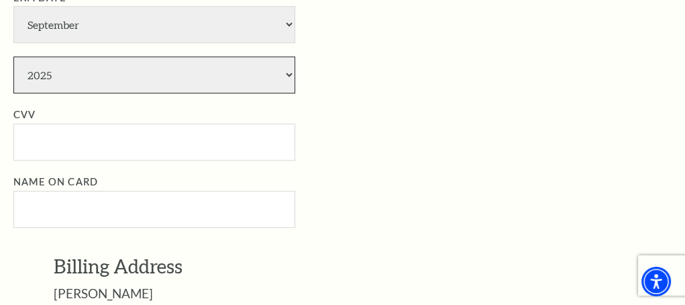
click at [78, 93] on select "2025 2026 2027 2028 2029 2030 2031 2032 2033 2034" at bounding box center [154, 74] width 282 height 37
select select "2029"
click at [13, 93] on select "2025 2026 2027 2028 2029 2030 2031 2032 2033 2034" at bounding box center [154, 74] width 282 height 37
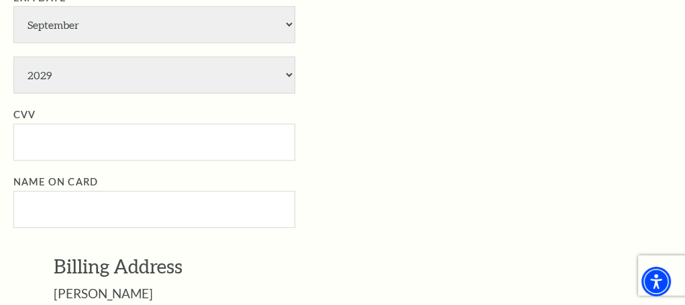
click at [417, 94] on li "Exp. Date January February March April May June July August September October N…" at bounding box center [352, 42] width 678 height 104
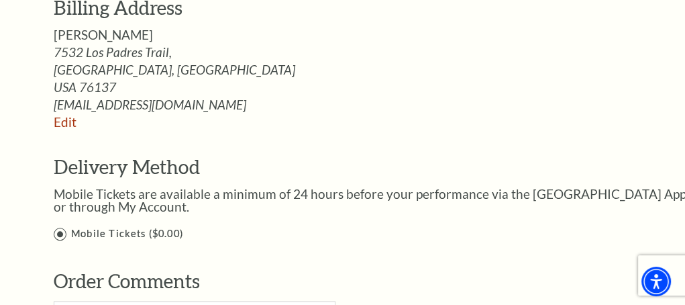
scroll to position [1022, 0]
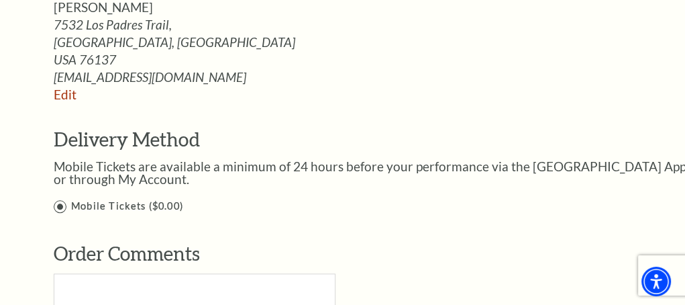
drag, startPoint x: 550, startPoint y: 135, endPoint x: 693, endPoint y: 32, distance: 176.3
paste input "426"
type input "426"
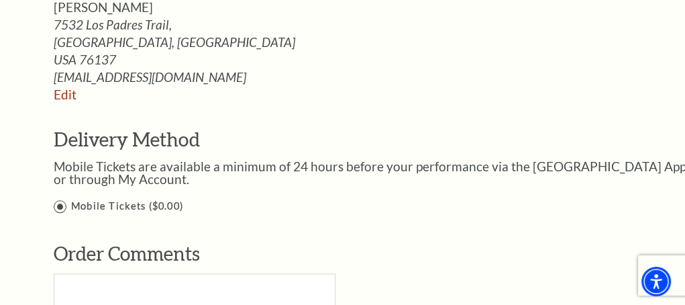
click at [105, 15] on span "[PERSON_NAME]" at bounding box center [103, 6] width 99 height 15
copy div "[PERSON_NAME]"
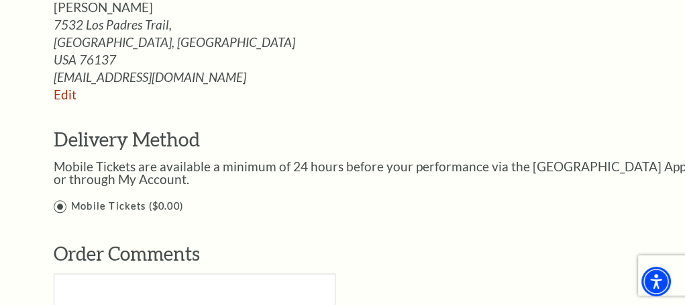
paste input "[PERSON_NAME]"
type input "[PERSON_NAME]"
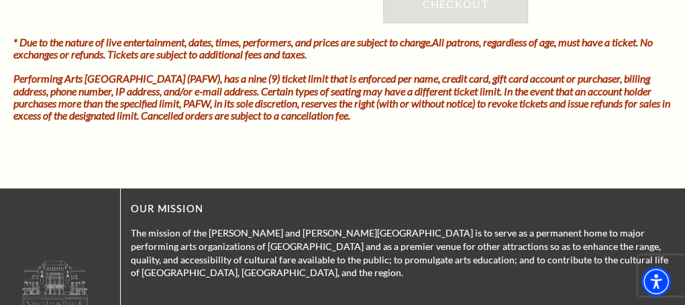
scroll to position [1640, 0]
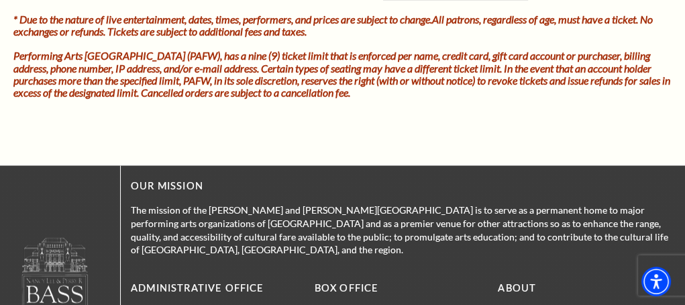
click at [0, 0] on input "Ticketing Guidelines You agree to all Terms and Conditions outlined in our Tick…" at bounding box center [0, 0] width 0 height 0
drag, startPoint x: 448, startPoint y: 186, endPoint x: 449, endPoint y: 194, distance: 8.2
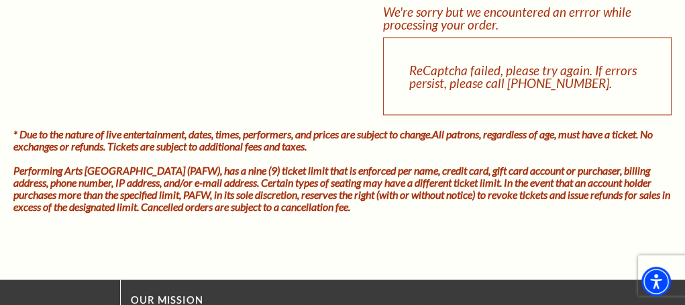
scroll to position [1689, 0]
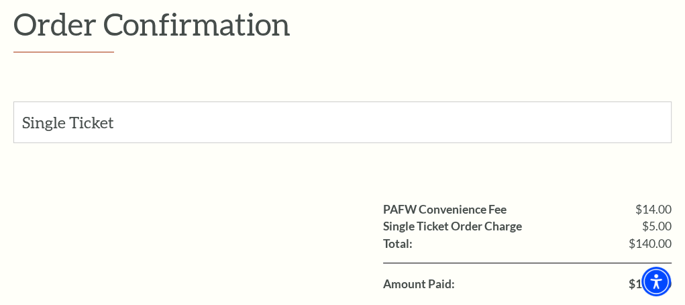
scroll to position [172, 0]
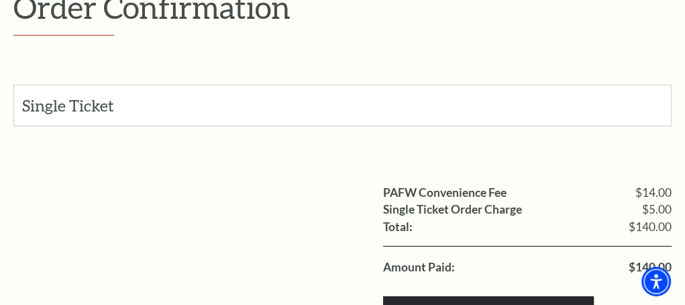
drag, startPoint x: 507, startPoint y: 64, endPoint x: 502, endPoint y: 73, distance: 10.2
click at [507, 36] on h1 "Order Confirmation" at bounding box center [342, 13] width 658 height 46
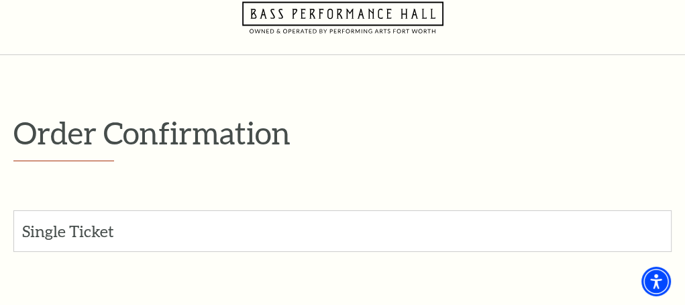
scroll to position [44, 0]
